Goal: Task Accomplishment & Management: Manage account settings

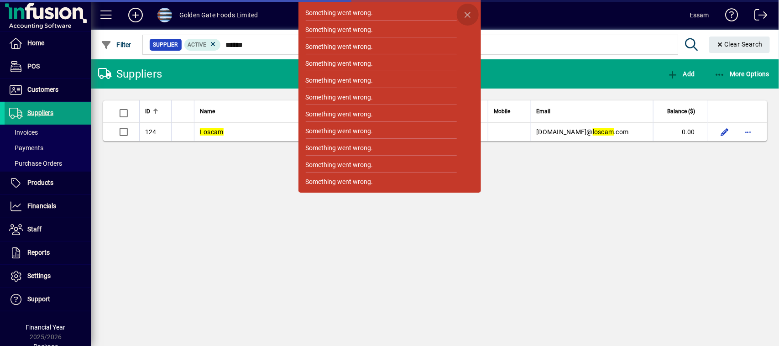
click at [465, 14] on span "button" at bounding box center [468, 15] width 22 height 22
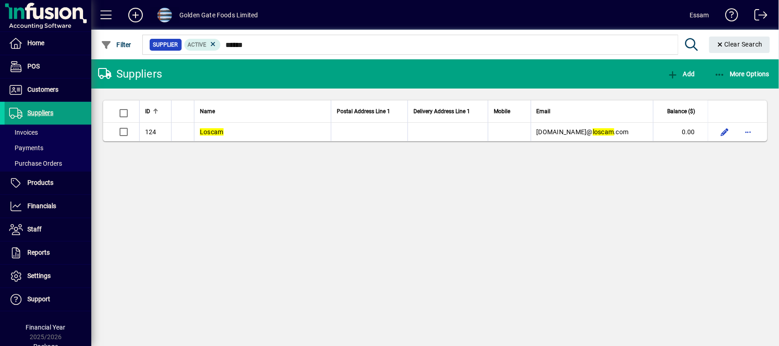
click at [162, 17] on span at bounding box center [164, 15] width 15 height 15
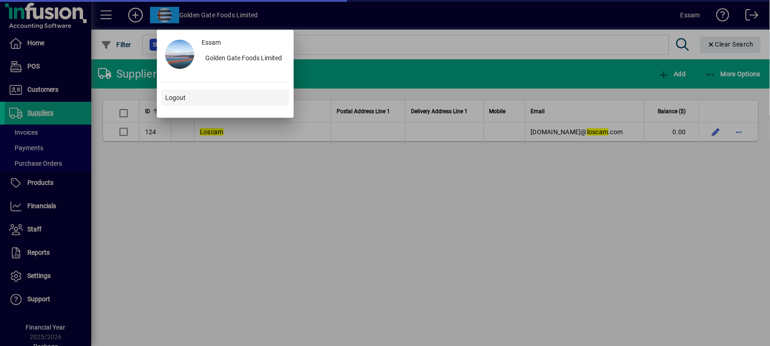
click at [179, 94] on span "Logout" at bounding box center [175, 98] width 21 height 10
